Goal: Information Seeking & Learning: Learn about a topic

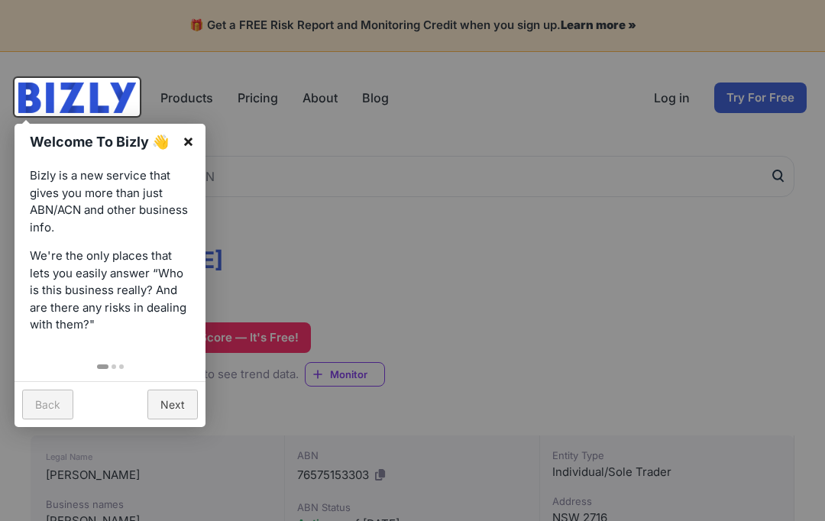
click at [198, 138] on link "×" at bounding box center [188, 141] width 34 height 34
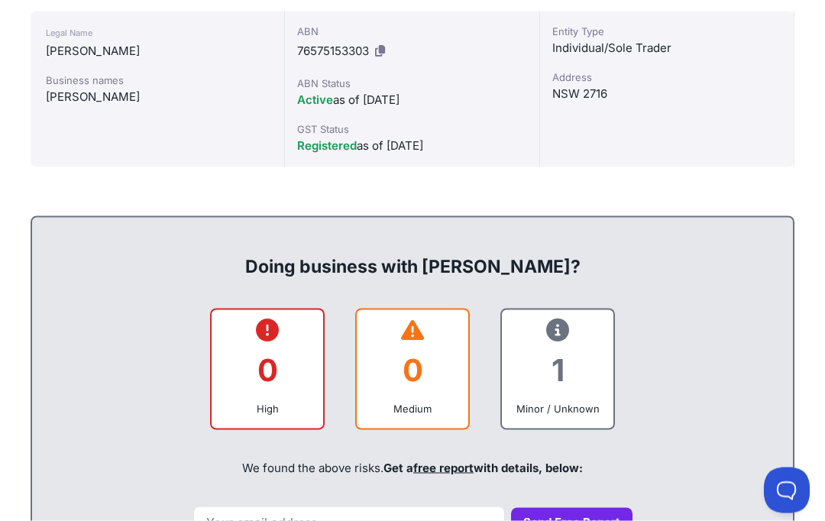
scroll to position [398, 0]
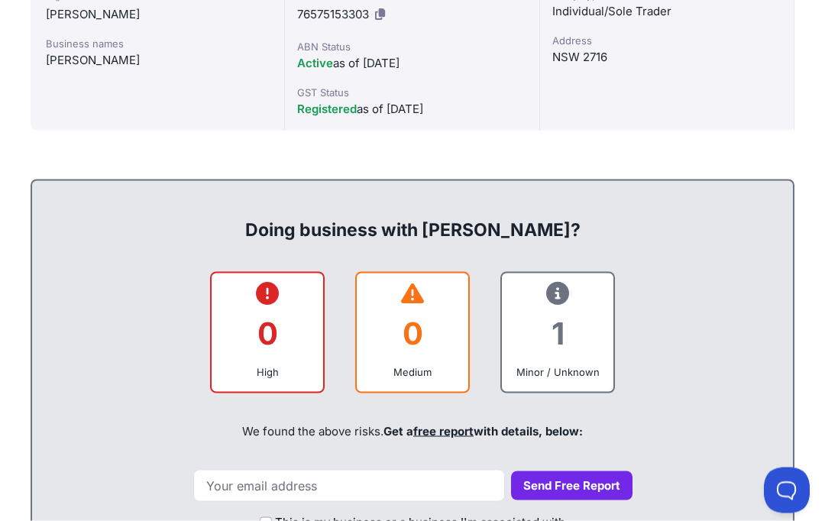
scroll to position [550, 0]
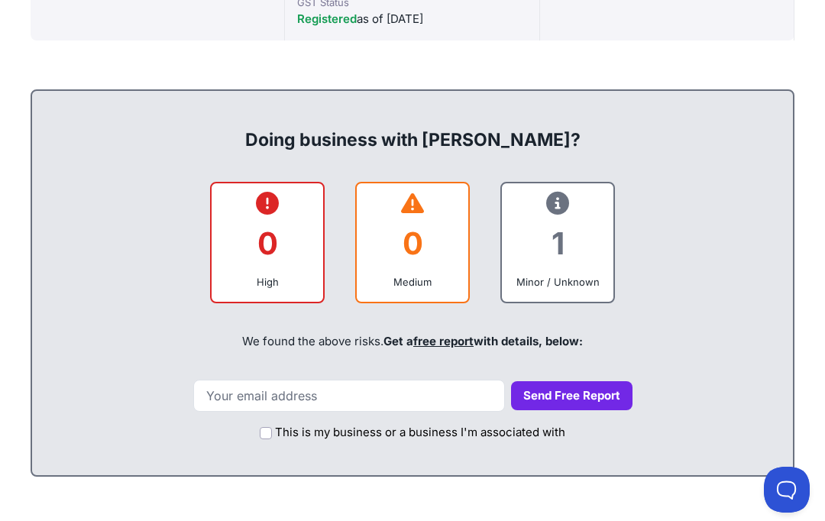
click at [572, 227] on div "1" at bounding box center [557, 244] width 87 height 62
click at [563, 266] on div "1" at bounding box center [557, 244] width 87 height 62
click at [572, 275] on div "Minor / Unknown" at bounding box center [557, 282] width 87 height 15
click at [575, 224] on div "1" at bounding box center [557, 244] width 87 height 62
click at [569, 247] on div "1" at bounding box center [557, 244] width 87 height 62
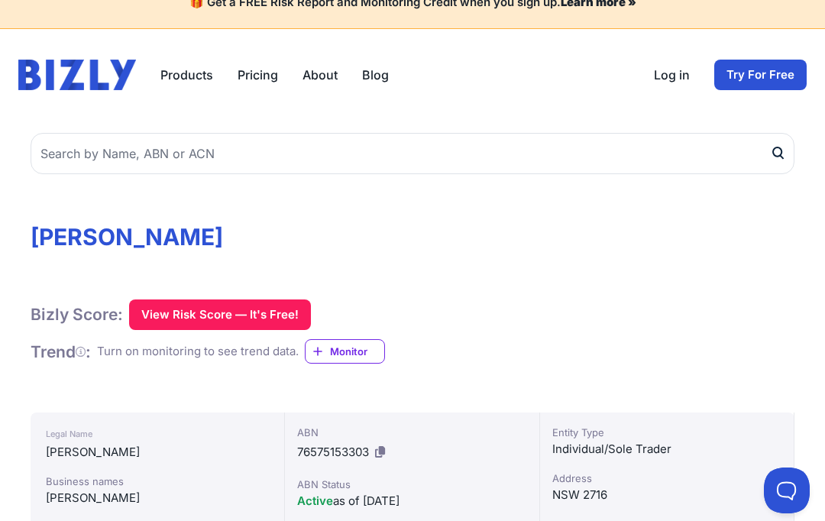
scroll to position [0, 0]
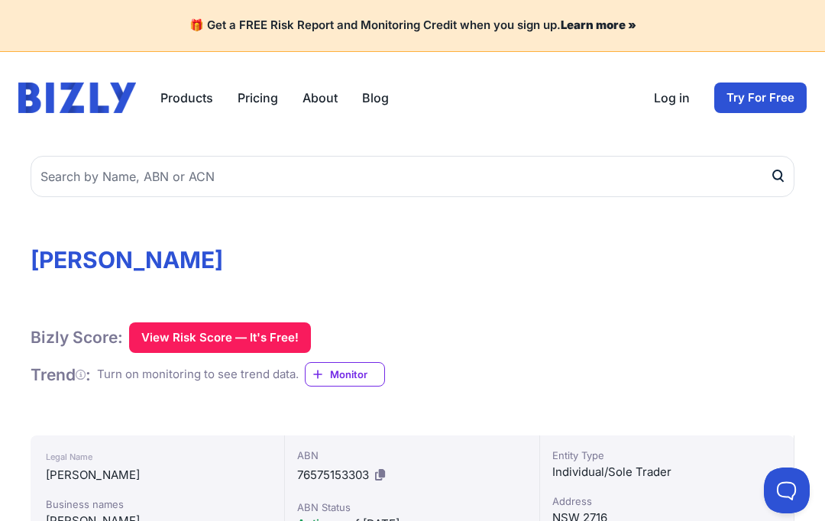
click at [264, 96] on link "Pricing" at bounding box center [258, 98] width 41 height 18
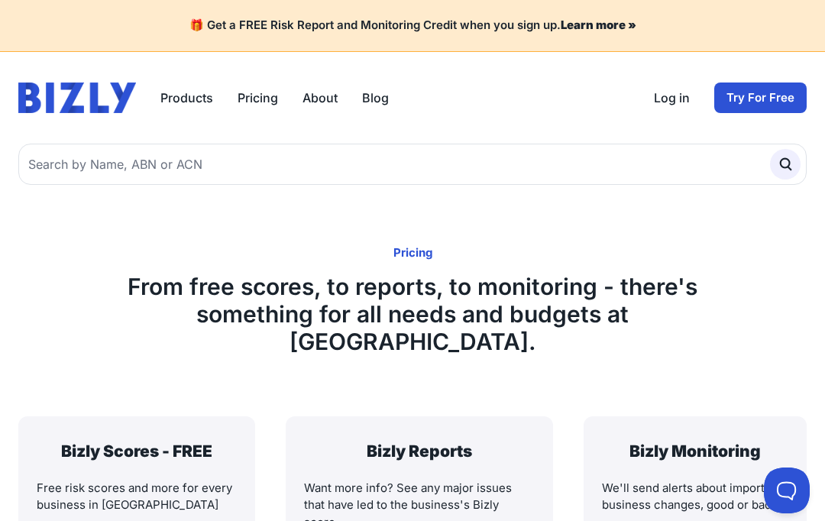
click at [378, 90] on link "Blog" at bounding box center [375, 98] width 27 height 18
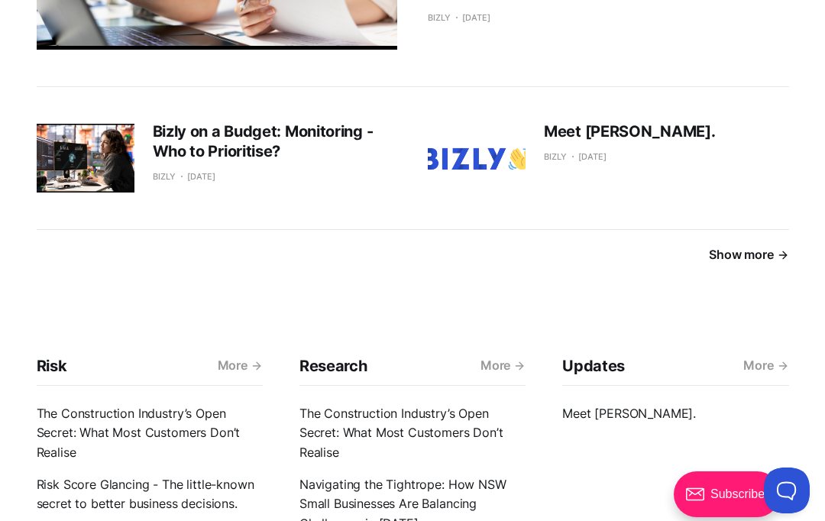
scroll to position [2712, 0]
